Goal: Task Accomplishment & Management: Complete application form

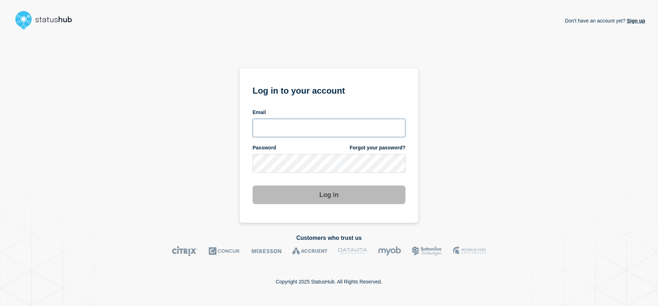
type input "emhelpdesk@glos.ac.uk"
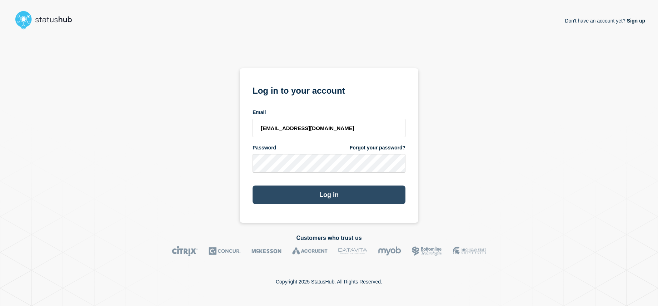
click at [339, 200] on button "Log in" at bounding box center [329, 194] width 153 height 19
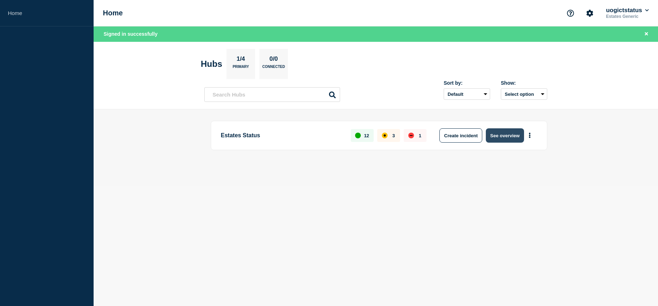
click at [507, 138] on button "See overview" at bounding box center [505, 135] width 38 height 14
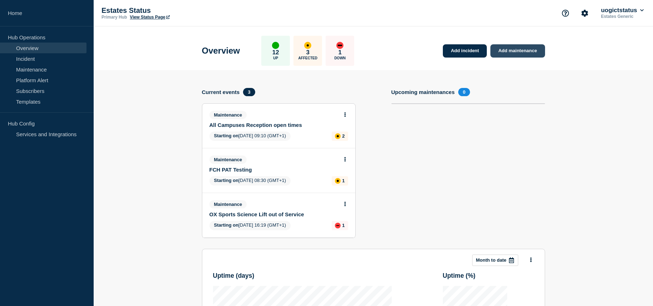
click at [519, 54] on link "Add maintenance" at bounding box center [517, 50] width 54 height 13
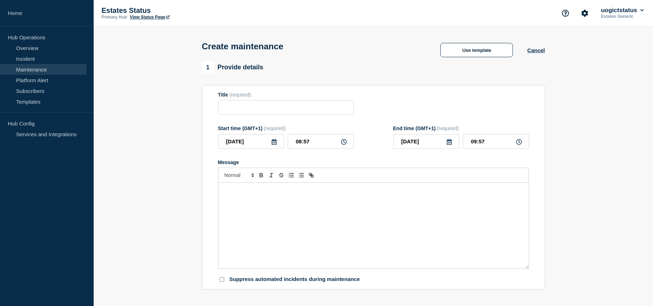
click at [274, 145] on icon at bounding box center [274, 142] width 6 height 6
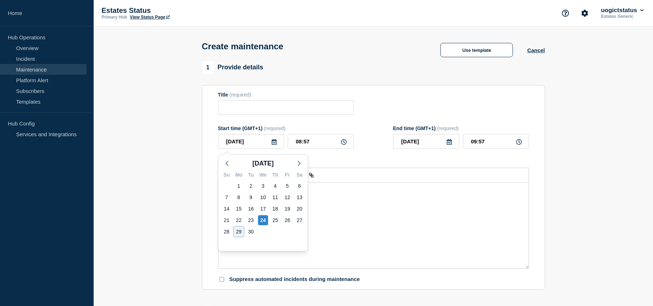
click at [238, 231] on div "29" at bounding box center [239, 231] width 10 height 10
type input "[DATE]"
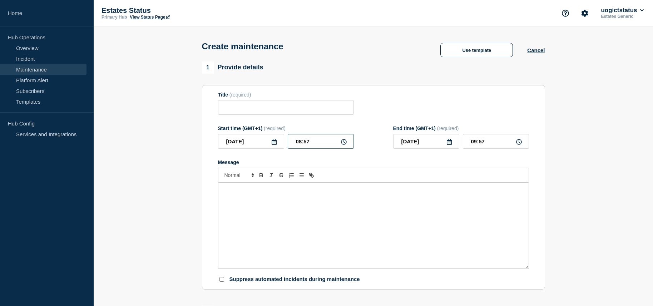
drag, startPoint x: 310, startPoint y: 144, endPoint x: 285, endPoint y: 145, distance: 25.8
click at [285, 145] on div "[DATE] 08:57" at bounding box center [286, 141] width 136 height 15
type input "08:30"
type input "09:30"
click at [449, 145] on icon at bounding box center [449, 142] width 6 height 6
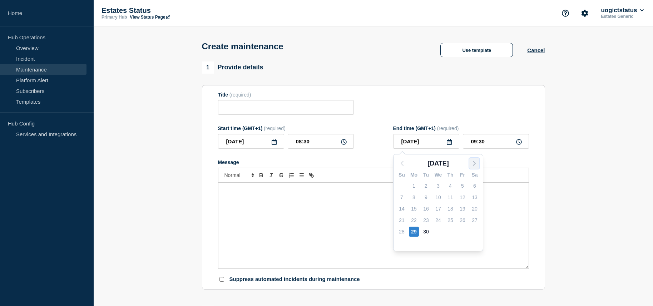
click at [475, 162] on icon "button" at bounding box center [474, 163] width 9 height 9
click at [438, 184] on div "1" at bounding box center [438, 186] width 10 height 10
type input "[DATE]"
drag, startPoint x: 488, startPoint y: 144, endPoint x: 465, endPoint y: 143, distance: 22.2
click at [465, 143] on input "09:30" at bounding box center [496, 141] width 66 height 15
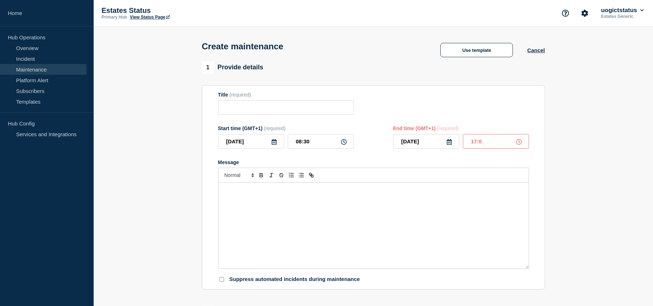
type input "17:00"
click at [232, 109] on input "Title" at bounding box center [286, 107] width 136 height 15
click at [265, 109] on input "Ox Campus PAt Testing" at bounding box center [286, 107] width 136 height 15
type input "Ox Campus PAT Testing"
click at [259, 193] on p "Message" at bounding box center [373, 190] width 299 height 6
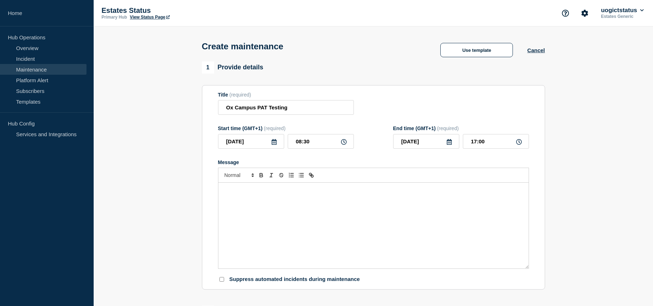
click at [286, 204] on div "Message" at bounding box center [373, 226] width 310 height 86
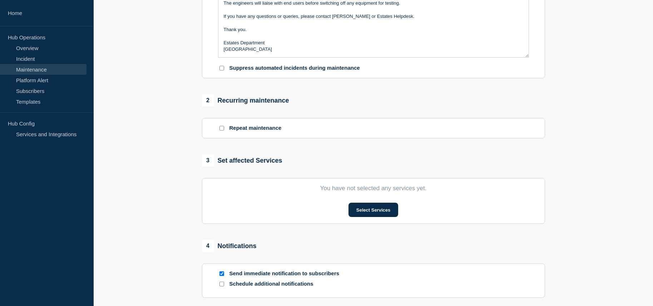
scroll to position [250, 0]
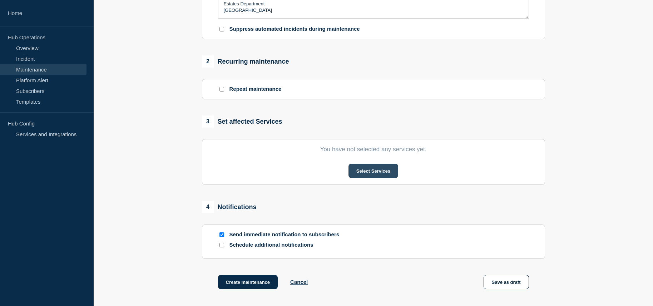
click at [364, 173] on button "Select Services" at bounding box center [373, 171] width 50 height 14
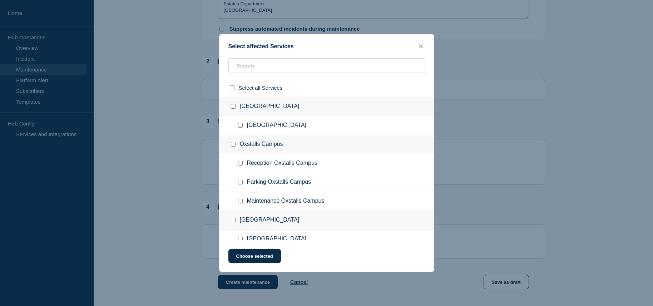
click at [241, 201] on input "Maintenance Oxstalls Campus checkbox" at bounding box center [240, 201] width 5 height 5
checkbox input "true"
click at [269, 259] on button "Choose selected" at bounding box center [254, 256] width 53 height 14
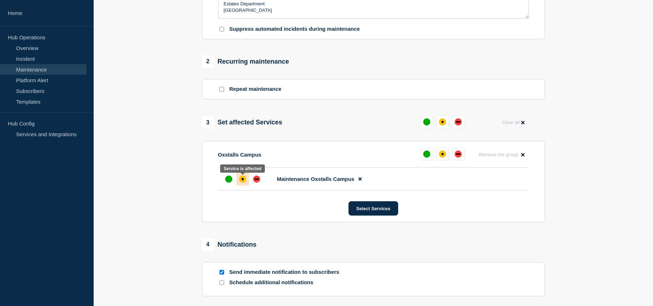
click at [240, 183] on div "affected" at bounding box center [242, 178] width 7 height 7
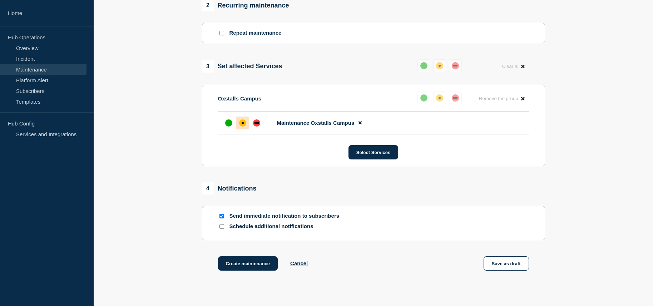
scroll to position [322, 0]
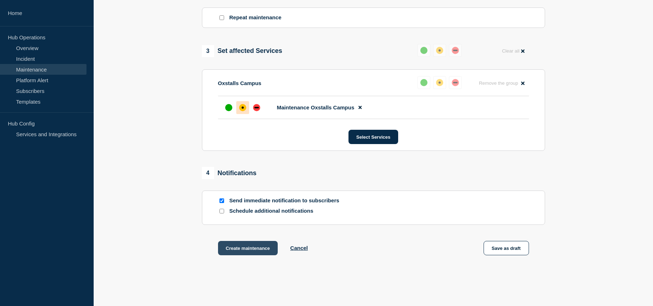
click at [256, 251] on button "Create maintenance" at bounding box center [248, 248] width 60 height 14
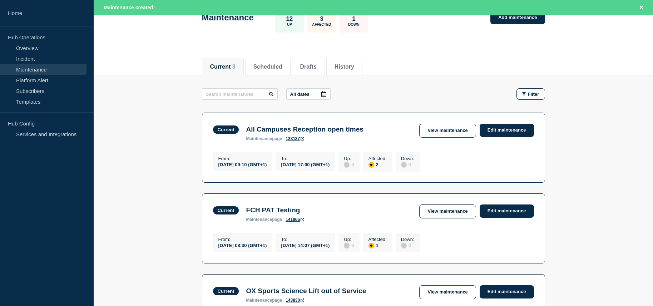
scroll to position [49, 0]
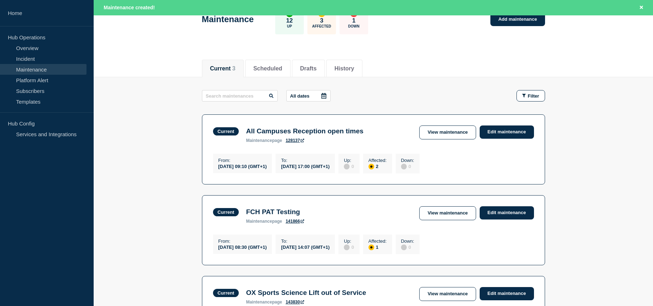
drag, startPoint x: 278, startPoint y: 65, endPoint x: 311, endPoint y: 89, distance: 40.4
click at [278, 65] on button "Scheduled" at bounding box center [267, 68] width 29 height 6
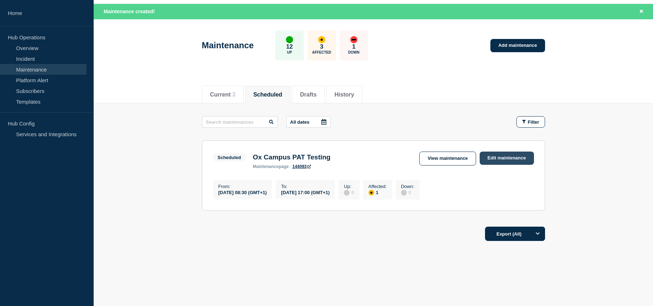
click at [510, 155] on link "Edit maintenance" at bounding box center [506, 157] width 54 height 13
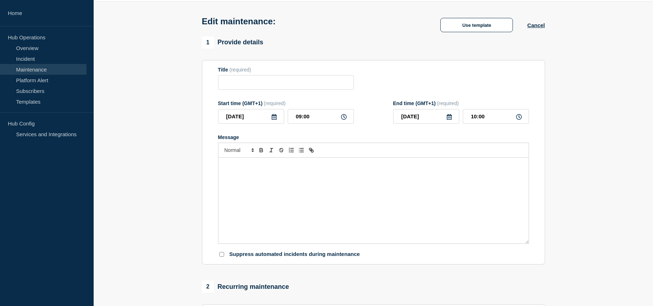
type input "Ox Campus PAT Testing"
type input "[DATE]"
type input "08:30"
type input "[DATE]"
type input "17:00"
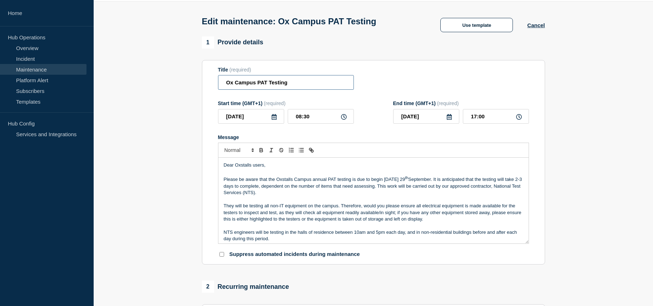
click at [244, 83] on input "Ox Campus PAT Testing" at bounding box center [286, 82] width 136 height 15
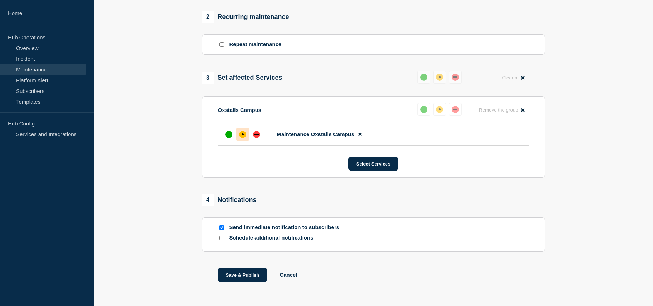
scroll to position [319, 0]
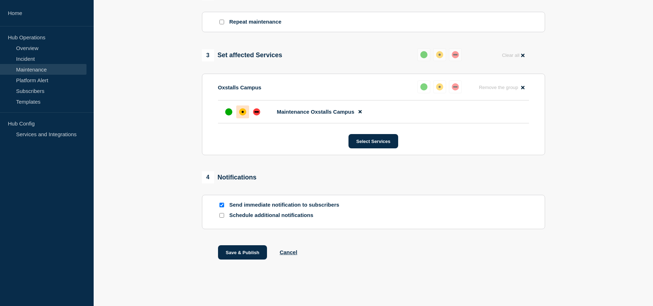
type input "Oxstalls PAT Testing"
click at [221, 206] on input "Send immediate notification to subscribers" at bounding box center [221, 205] width 5 height 5
checkbox input "false"
click at [236, 252] on button "Save & Publish" at bounding box center [242, 252] width 49 height 14
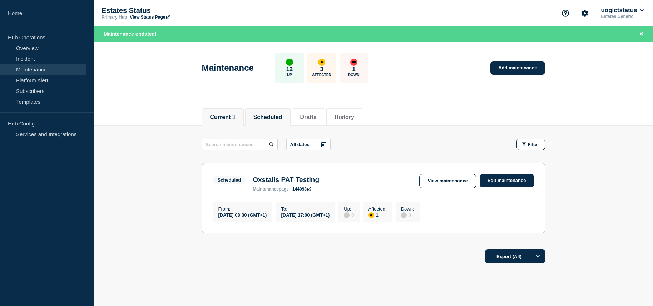
click at [225, 116] on button "Current 3" at bounding box center [222, 117] width 25 height 6
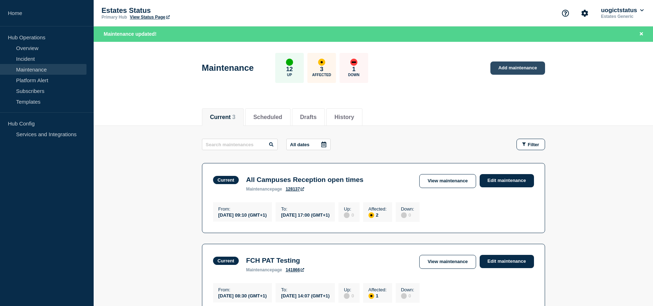
click at [515, 69] on link "Add maintenance" at bounding box center [517, 67] width 54 height 13
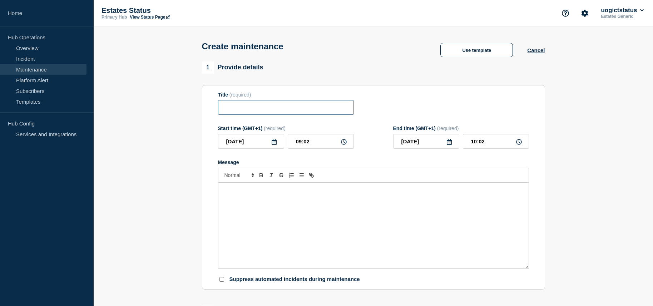
click at [245, 112] on input "Title" at bounding box center [286, 107] width 136 height 15
type input "[PERSON_NAME] Testing"
drag, startPoint x: 322, startPoint y: 208, endPoint x: 424, endPoint y: 208, distance: 102.2
click at [323, 208] on div "Message" at bounding box center [373, 226] width 310 height 86
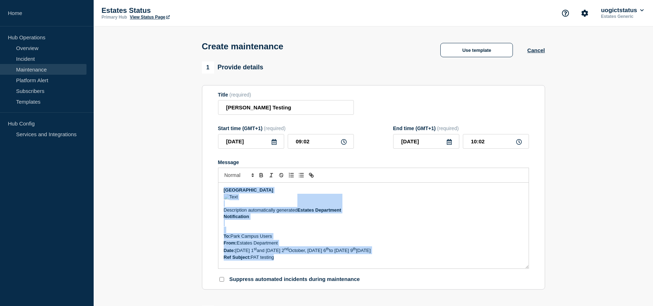
drag, startPoint x: 285, startPoint y: 260, endPoint x: 207, endPoint y: 185, distance: 107.6
click at [210, 187] on section "Title (required) [PERSON_NAME] Testing Start time (GMT+1) (required) [DATE] 09:…" at bounding box center [373, 187] width 343 height 205
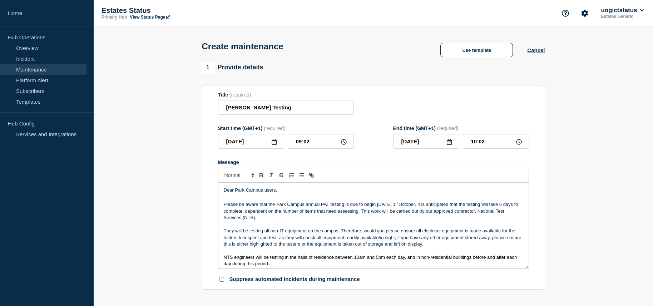
click at [276, 144] on icon at bounding box center [273, 142] width 5 height 6
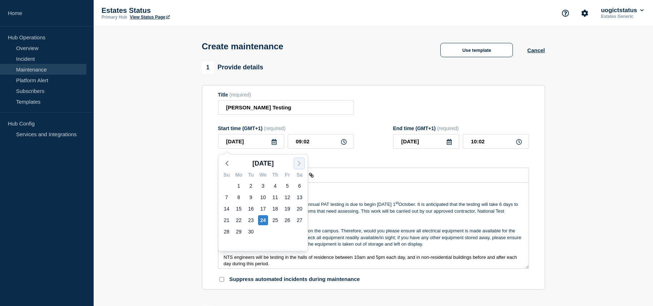
click at [299, 165] on icon "button" at bounding box center [299, 163] width 9 height 9
click at [260, 185] on div "1" at bounding box center [263, 186] width 10 height 10
type input "[DATE]"
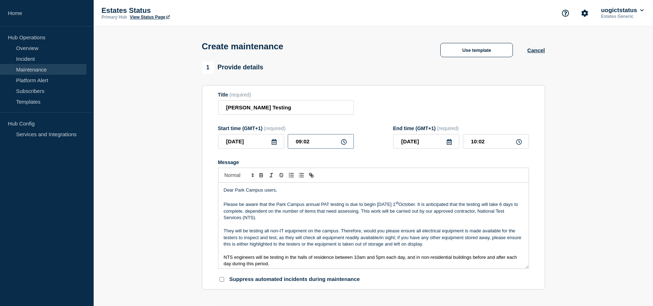
drag, startPoint x: 312, startPoint y: 144, endPoint x: 280, endPoint y: 138, distance: 33.1
click at [280, 138] on div "[DATE] 09:02" at bounding box center [286, 141] width 136 height 15
type input "08:30"
type input "09:30"
click at [448, 145] on icon at bounding box center [449, 142] width 6 height 6
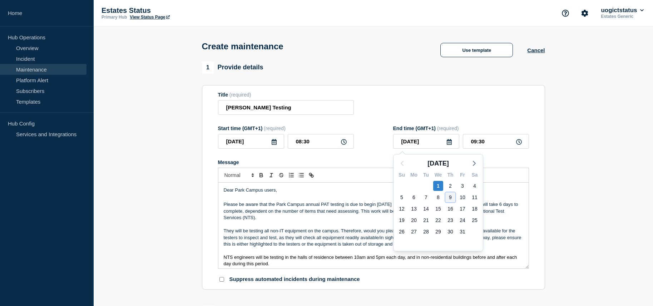
click at [451, 196] on div "9" at bounding box center [450, 197] width 10 height 10
type input "[DATE]"
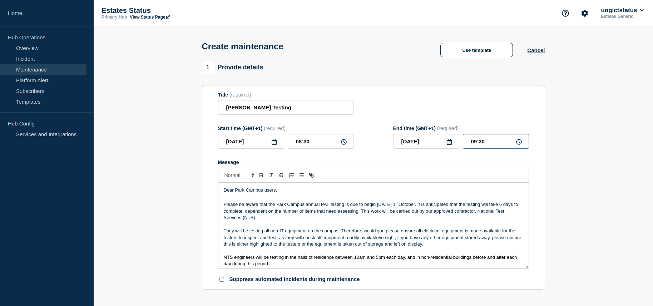
drag, startPoint x: 495, startPoint y: 143, endPoint x: 468, endPoint y: 145, distance: 26.5
click at [468, 145] on input "09:30" at bounding box center [496, 141] width 66 height 15
type input "17:00"
click at [442, 205] on p "Please be aware that the Park Campus annual PAT testing is due to begin [DATE][…" at bounding box center [373, 210] width 299 height 21
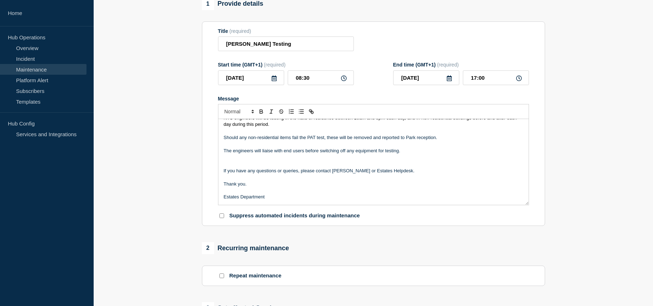
scroll to position [214, 0]
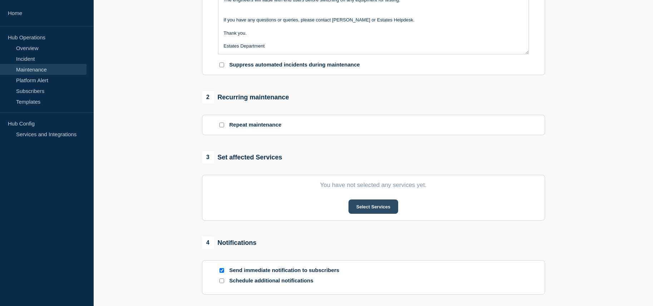
click at [370, 211] on button "Select Services" at bounding box center [373, 206] width 50 height 14
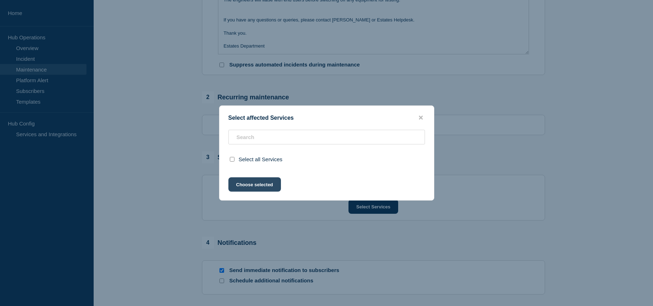
click at [248, 184] on button "Choose selected" at bounding box center [254, 184] width 53 height 14
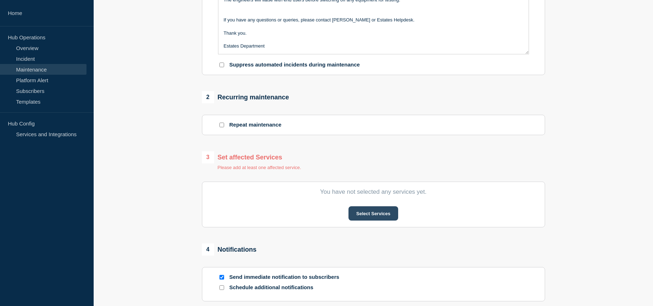
click at [359, 212] on button "Select Services" at bounding box center [373, 213] width 50 height 14
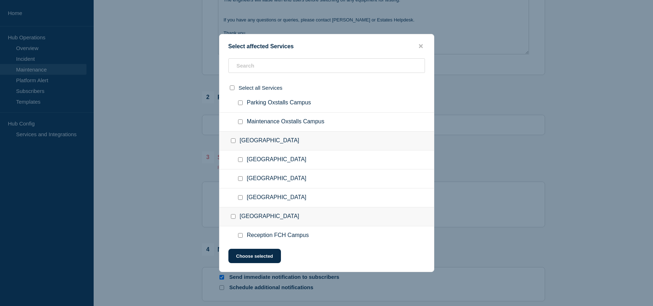
scroll to position [107, 0]
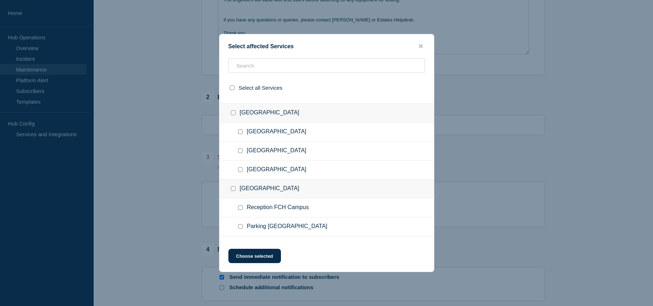
click at [244, 171] on div at bounding box center [241, 169] width 10 height 7
click at [241, 171] on input "Maintenance Park Campus checkbox" at bounding box center [240, 169] width 5 height 5
checkbox input "true"
click at [269, 258] on button "Choose selected" at bounding box center [254, 256] width 53 height 14
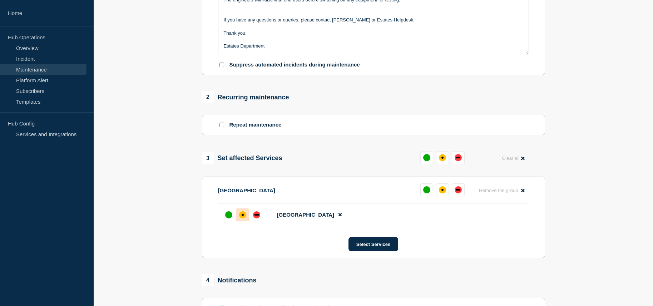
click at [245, 218] on div "affected" at bounding box center [242, 214] width 7 height 7
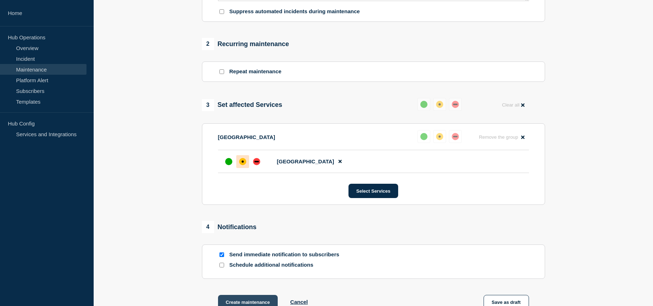
scroll to position [355, 0]
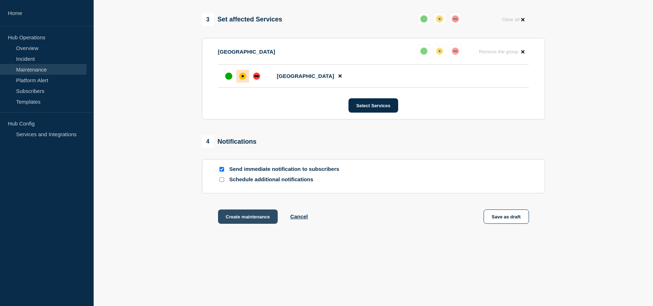
click at [245, 218] on button "Create maintenance" at bounding box center [248, 216] width 60 height 14
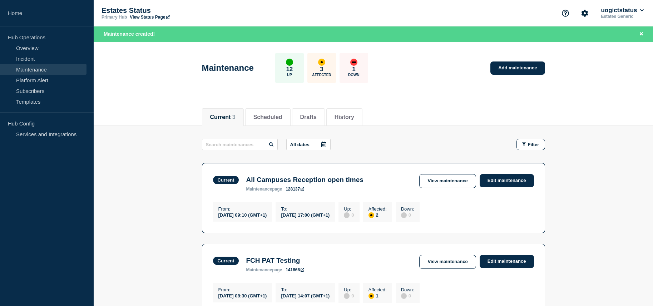
drag, startPoint x: 283, startPoint y: 118, endPoint x: 307, endPoint y: 126, distance: 25.2
click at [282, 117] on button "Scheduled" at bounding box center [267, 117] width 29 height 6
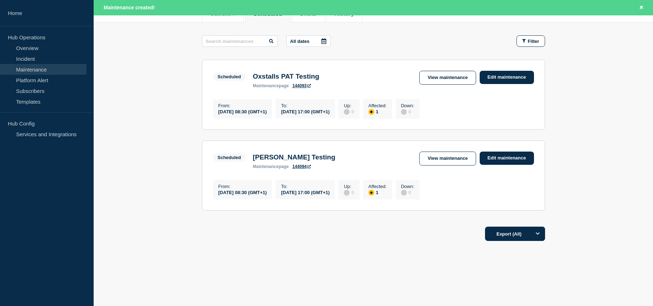
scroll to position [108, 0]
